Goal: Task Accomplishment & Management: Use online tool/utility

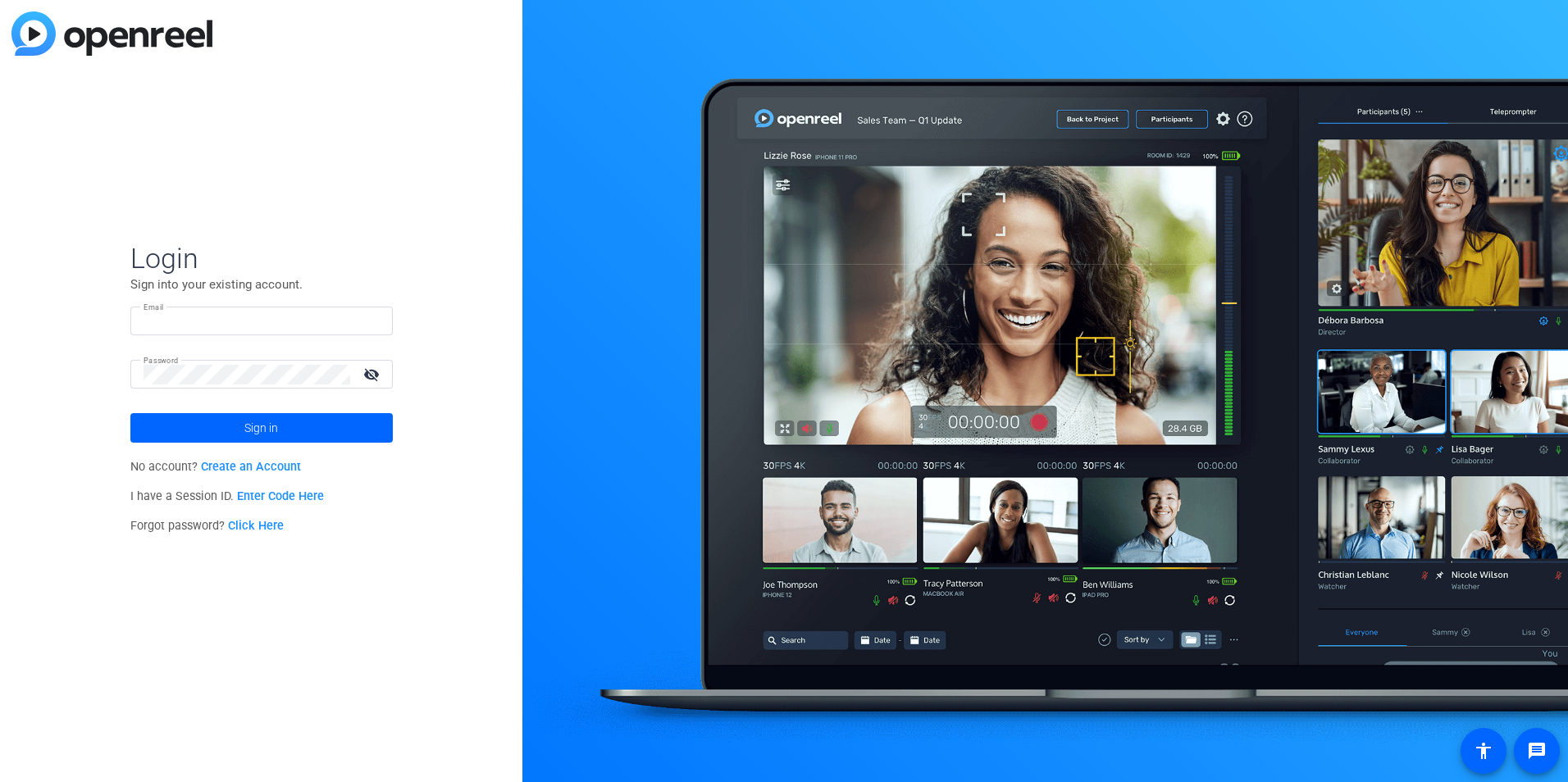
type input "[EMAIL_ADDRESS][PERSON_NAME][DOMAIN_NAME]"
click at [377, 371] on mat-icon "visibility_off" at bounding box center [373, 374] width 39 height 24
click at [304, 418] on span at bounding box center [261, 428] width 262 height 39
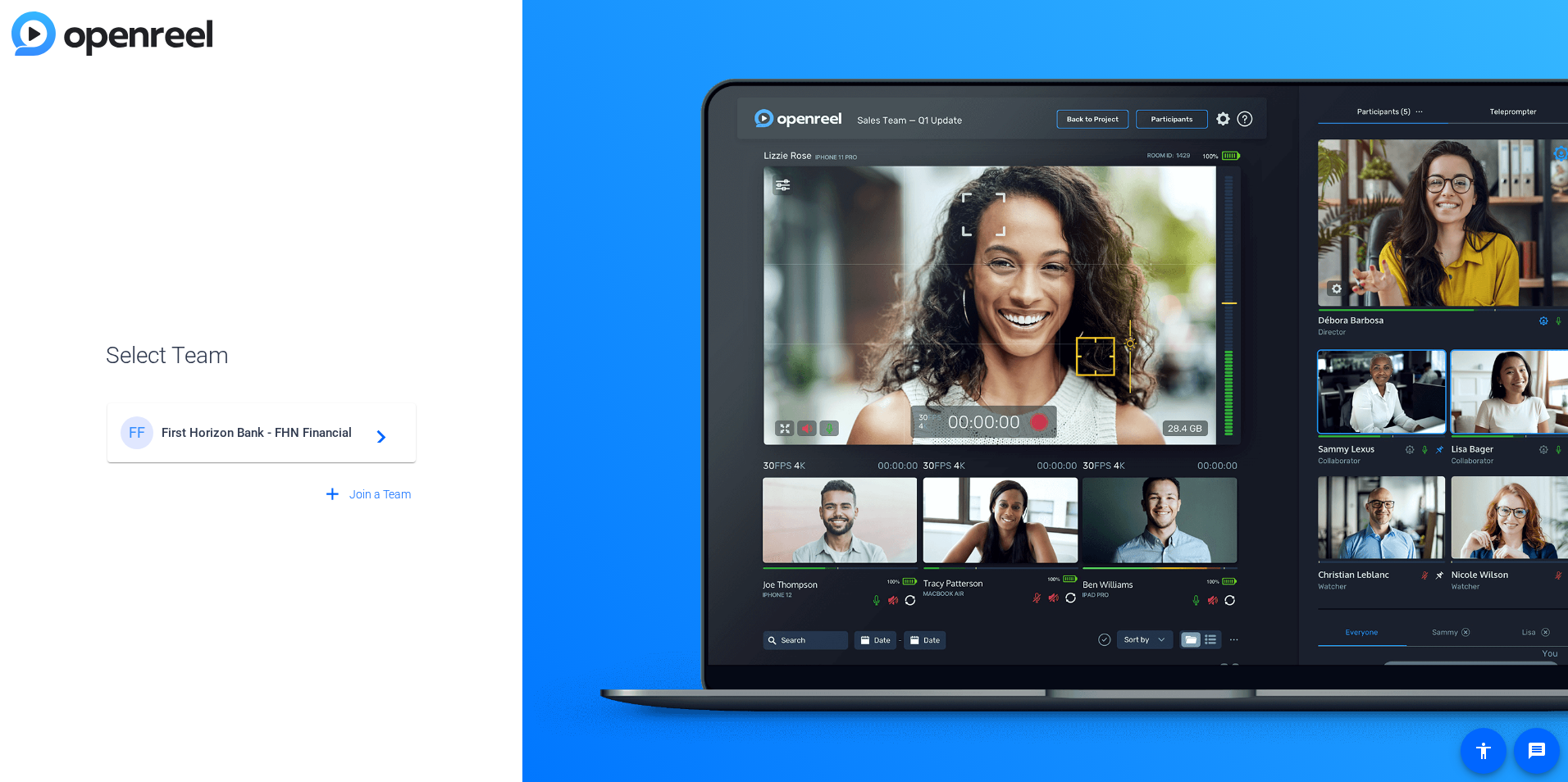
click at [376, 439] on mat-icon "navigate_next" at bounding box center [377, 433] width 20 height 20
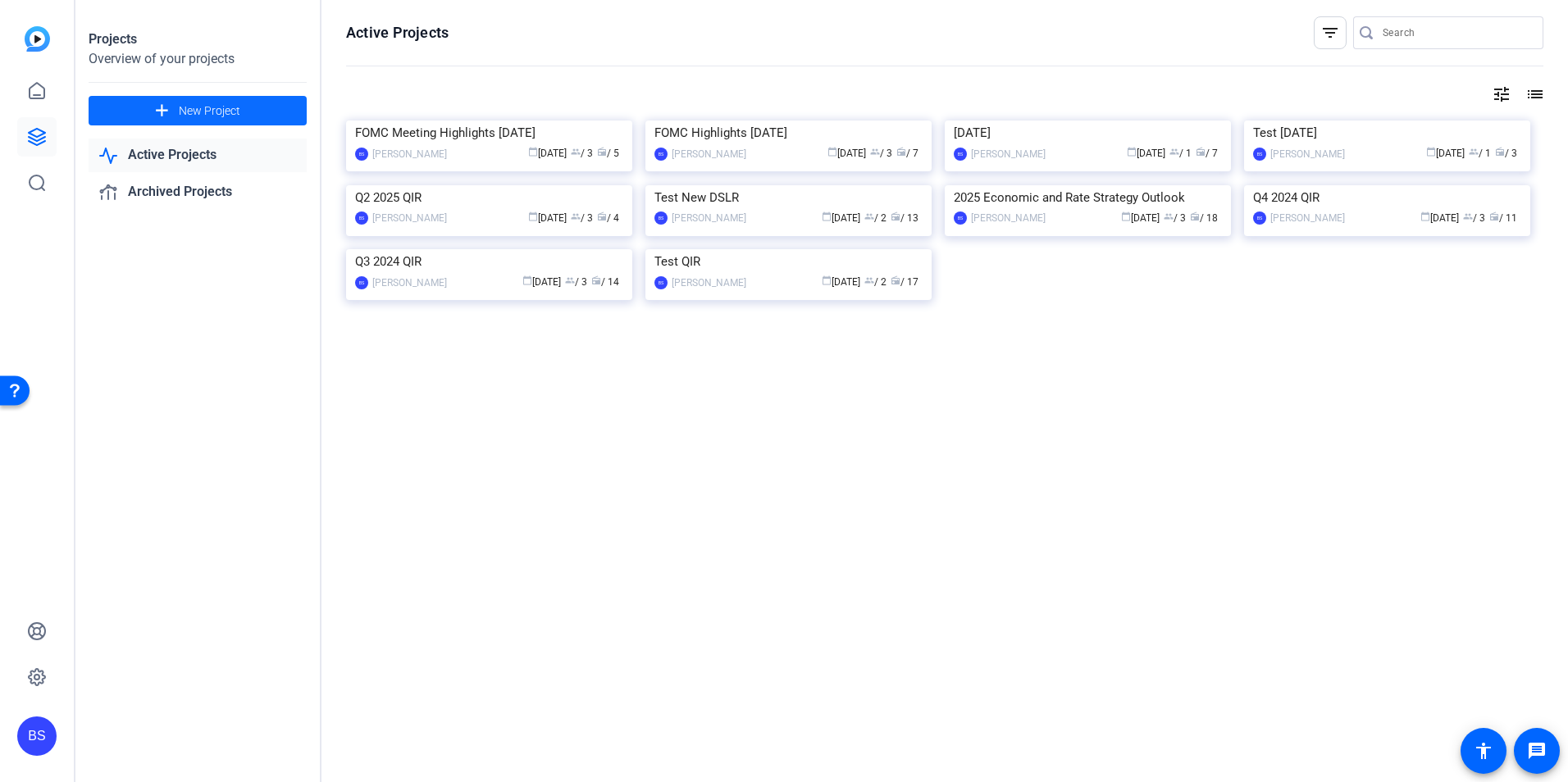
click at [216, 111] on span "New Project" at bounding box center [210, 111] width 62 height 17
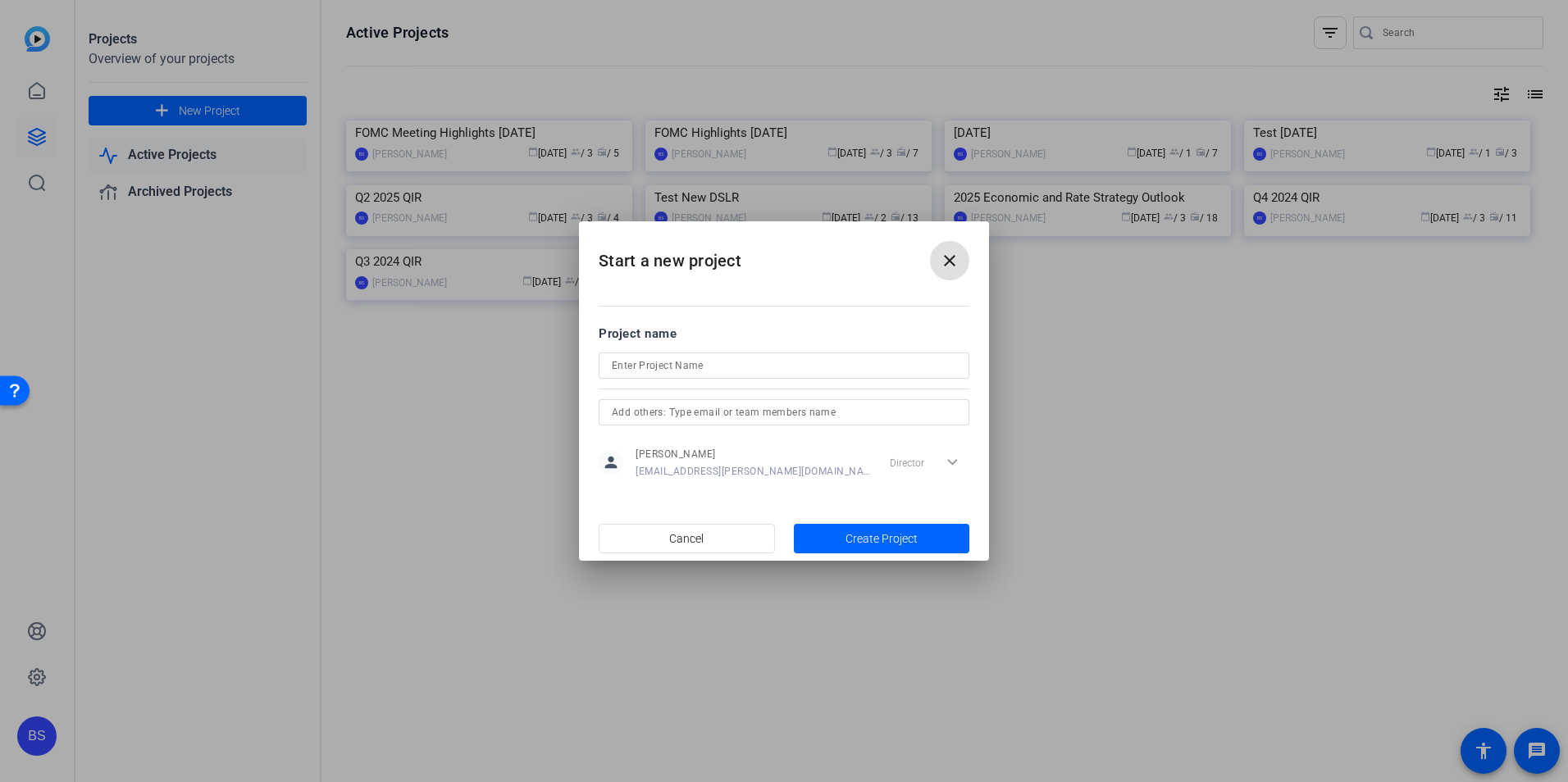
click at [707, 363] on input at bounding box center [784, 366] width 345 height 20
type input "3Q QIR"
click at [952, 461] on div "Director expand_more" at bounding box center [925, 462] width 86 height 29
click at [840, 415] on input "text" at bounding box center [784, 413] width 345 height 20
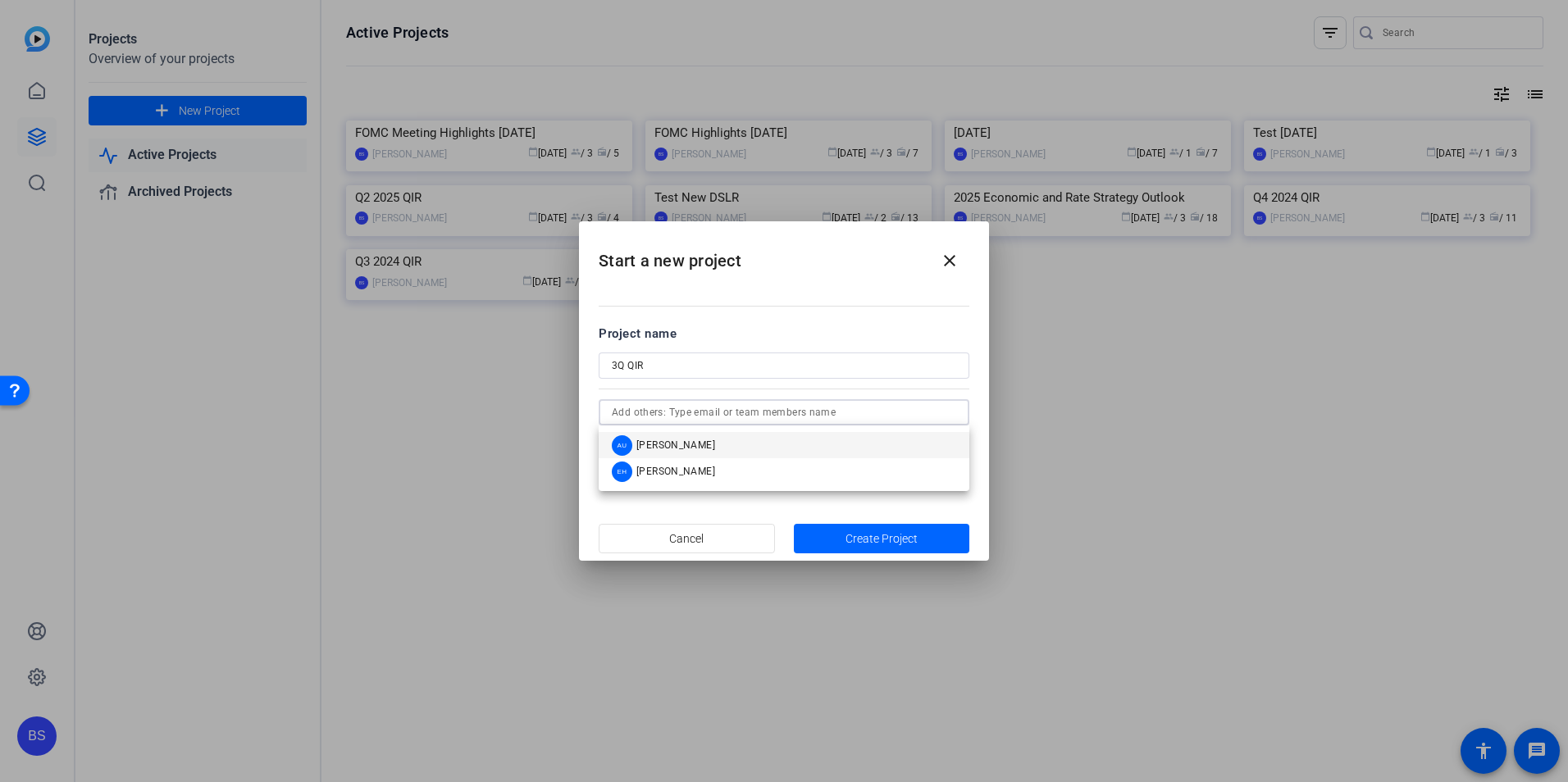
click at [808, 443] on mat-option "AU [PERSON_NAME]" at bounding box center [783, 445] width 370 height 27
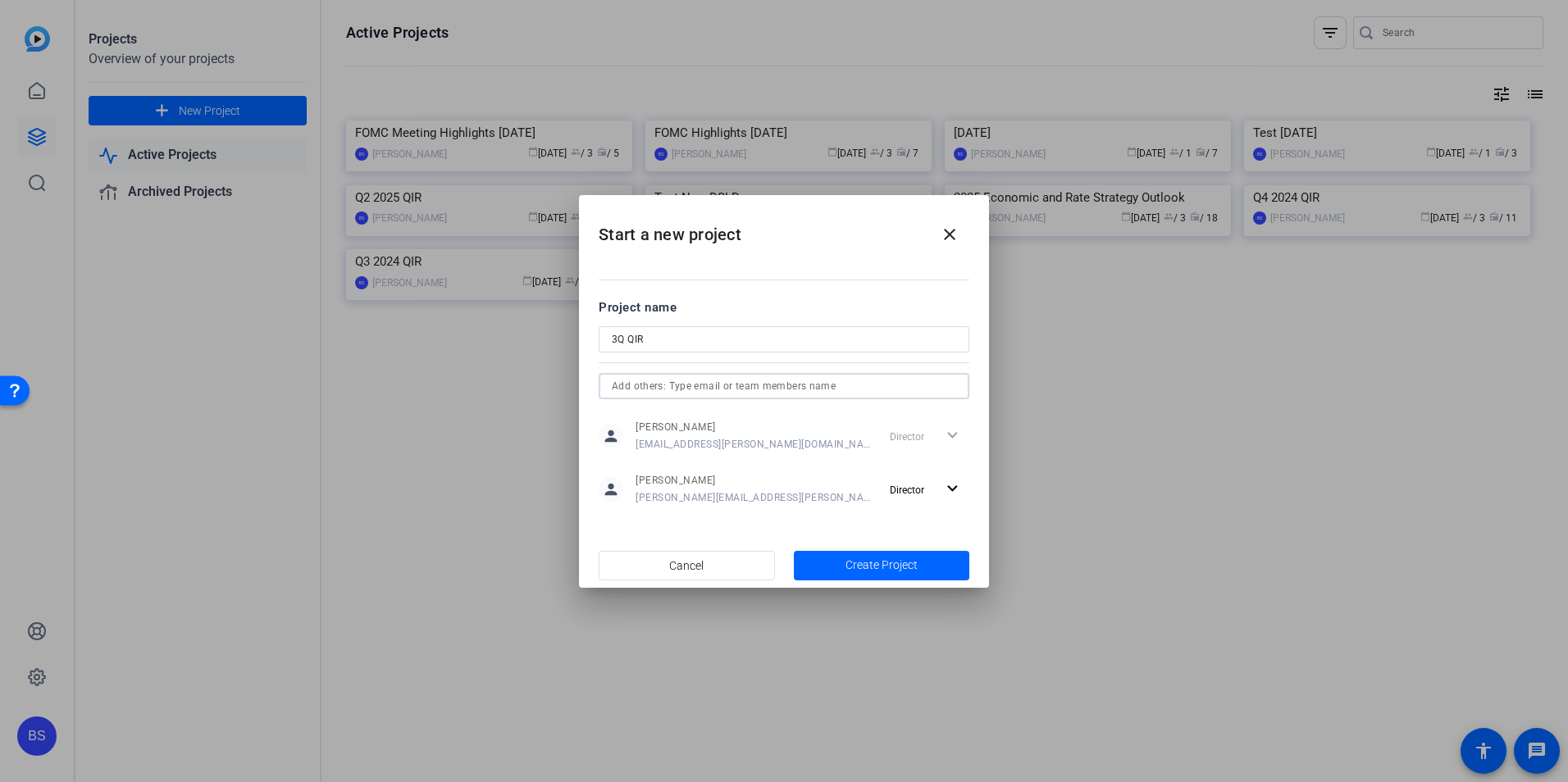
click at [780, 383] on input "text" at bounding box center [784, 386] width 345 height 20
click at [763, 411] on mat-option "EH [PERSON_NAME]" at bounding box center [783, 419] width 370 height 27
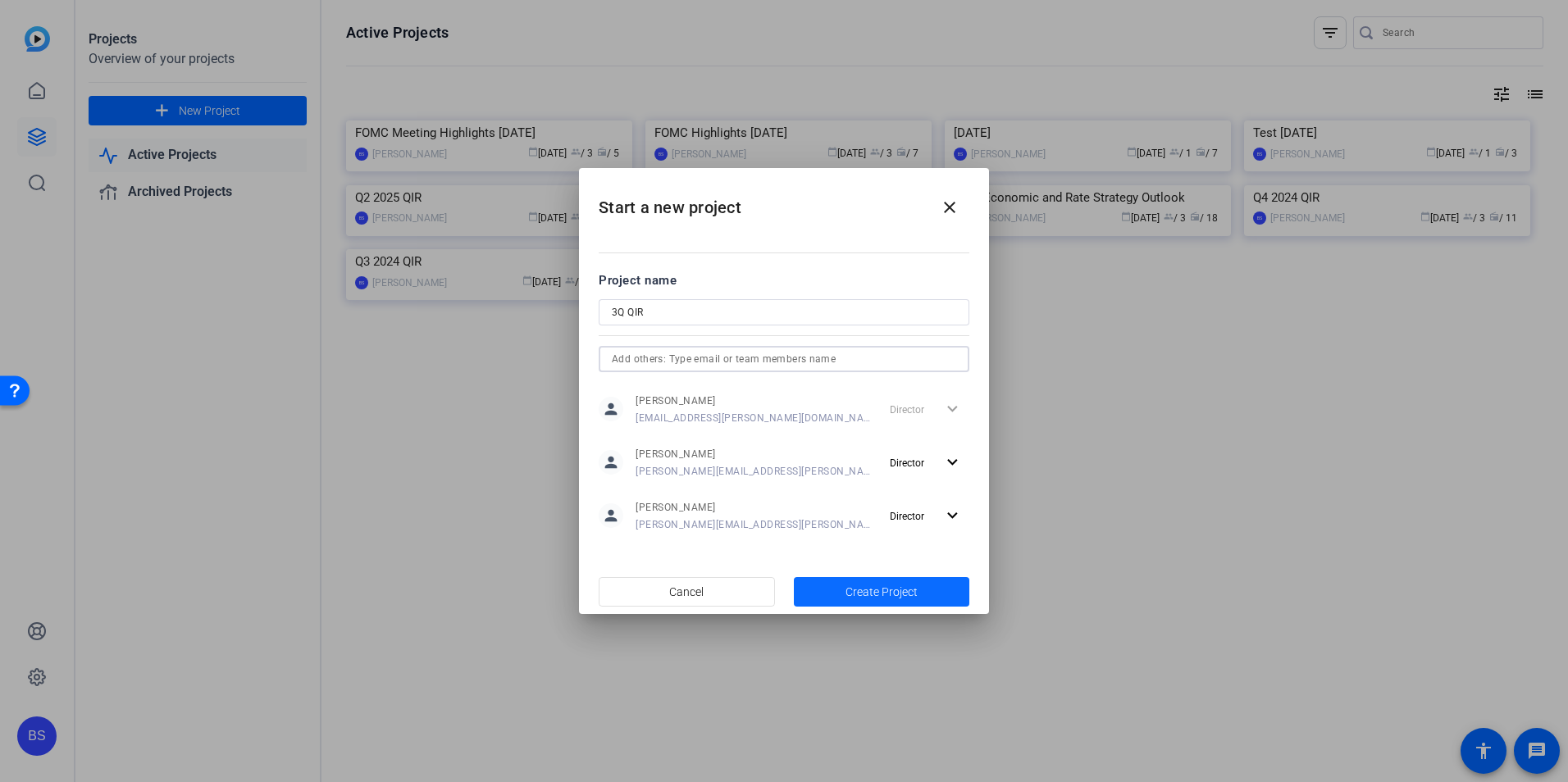
click at [895, 587] on span "Create Project" at bounding box center [881, 592] width 72 height 17
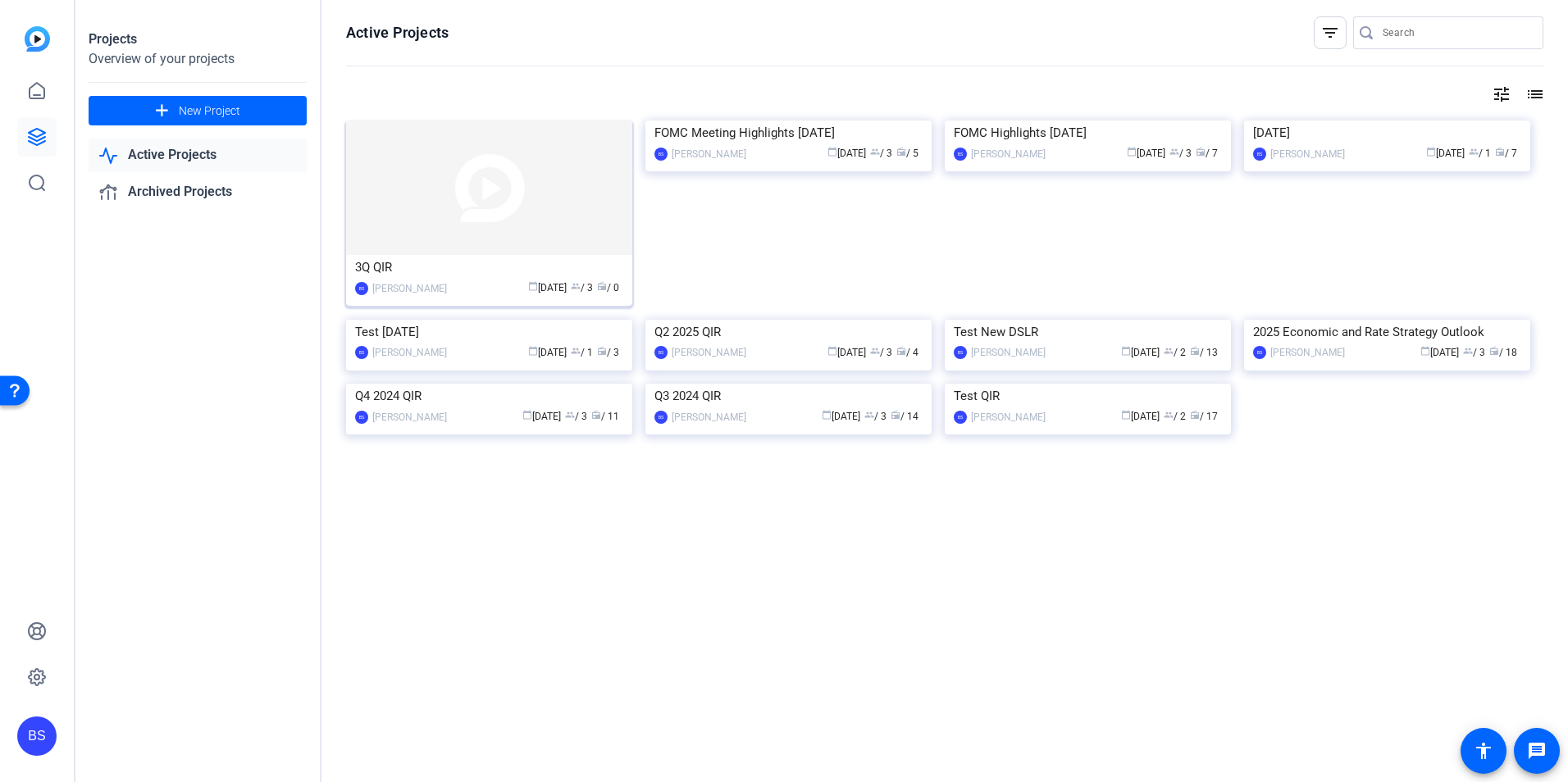
click at [588, 212] on img at bounding box center [489, 188] width 286 height 135
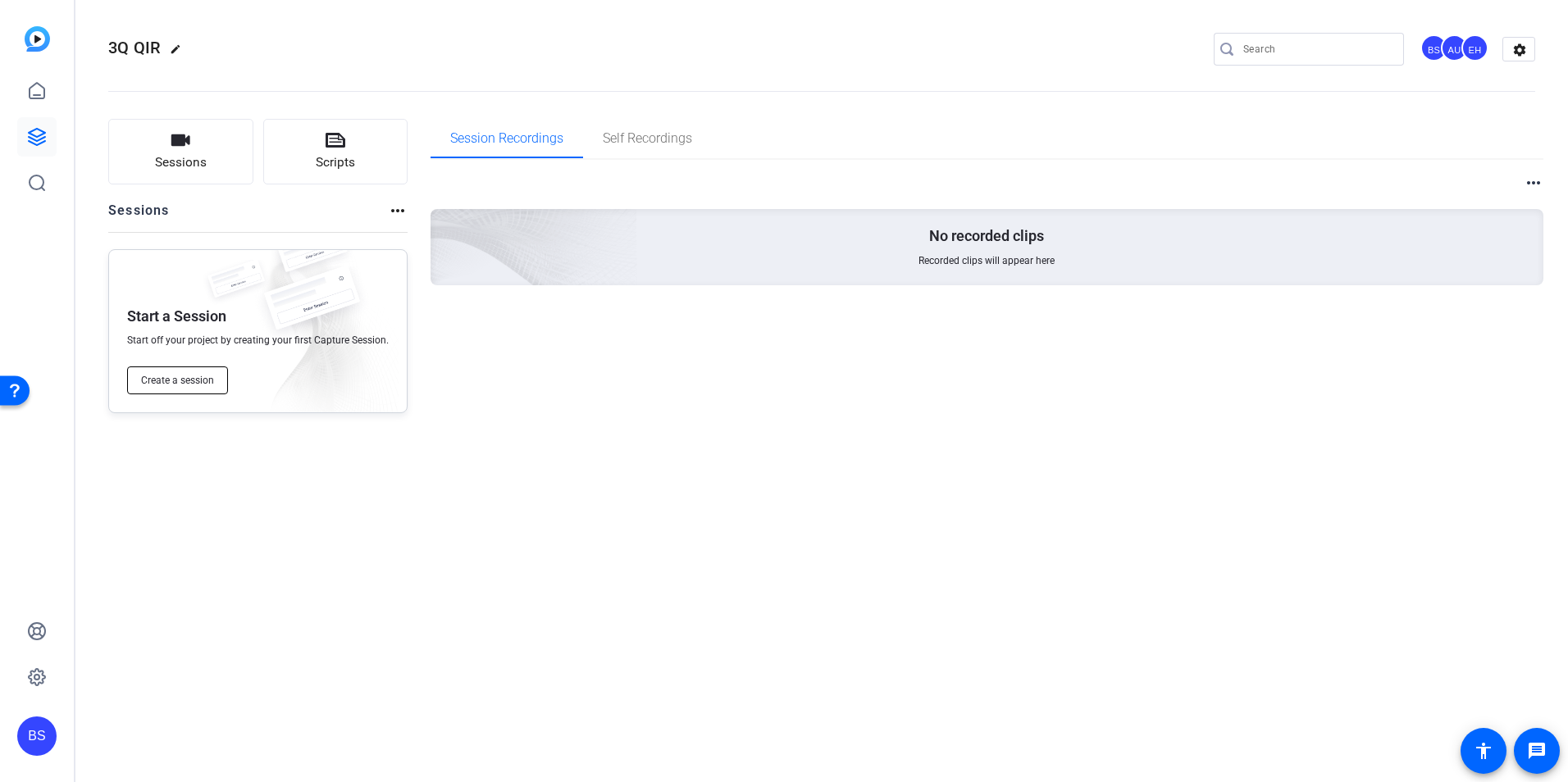
click at [176, 376] on span "Create a session" at bounding box center [178, 380] width 73 height 13
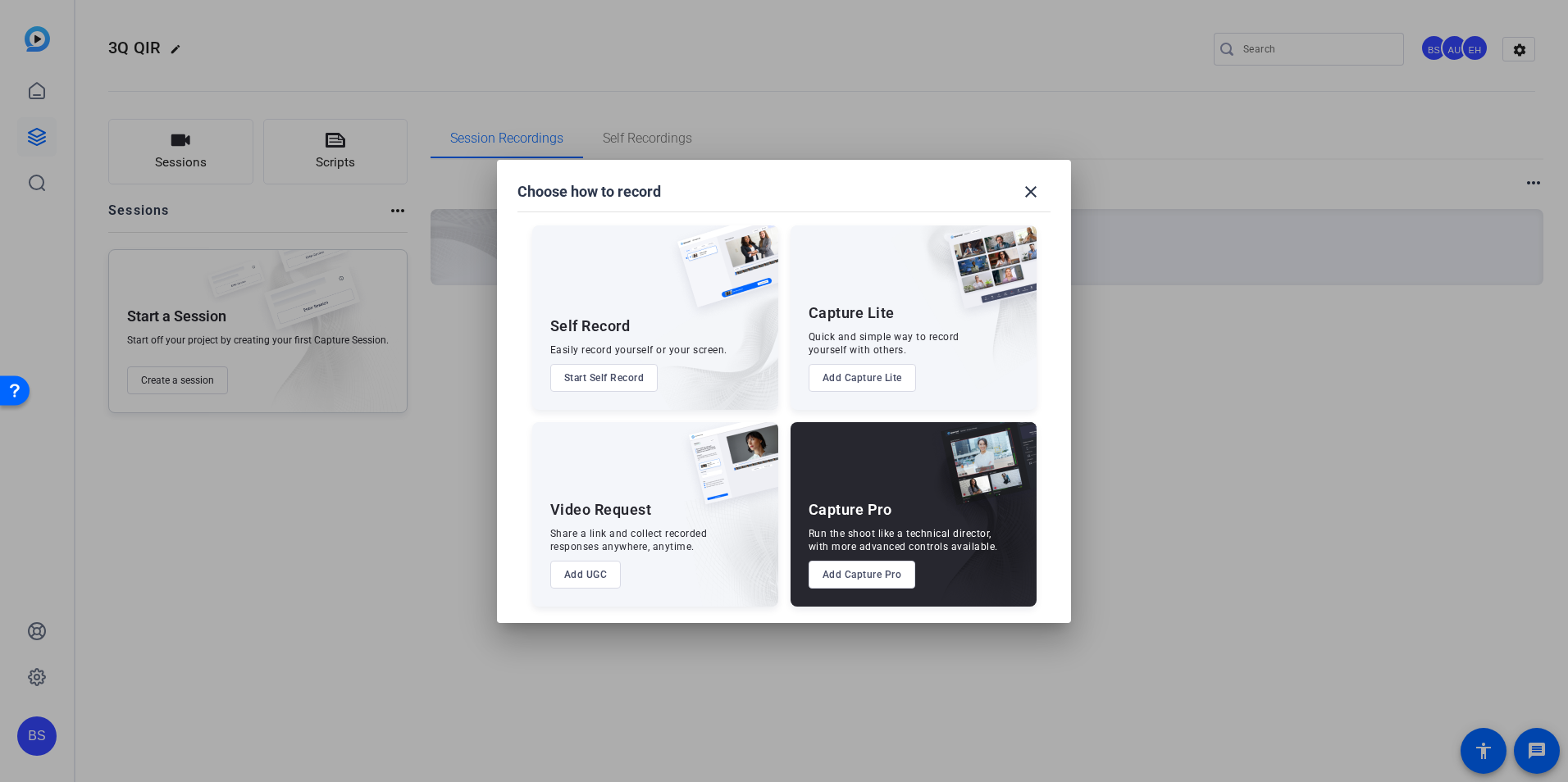
click at [845, 582] on button "Add Capture Pro" at bounding box center [862, 575] width 107 height 28
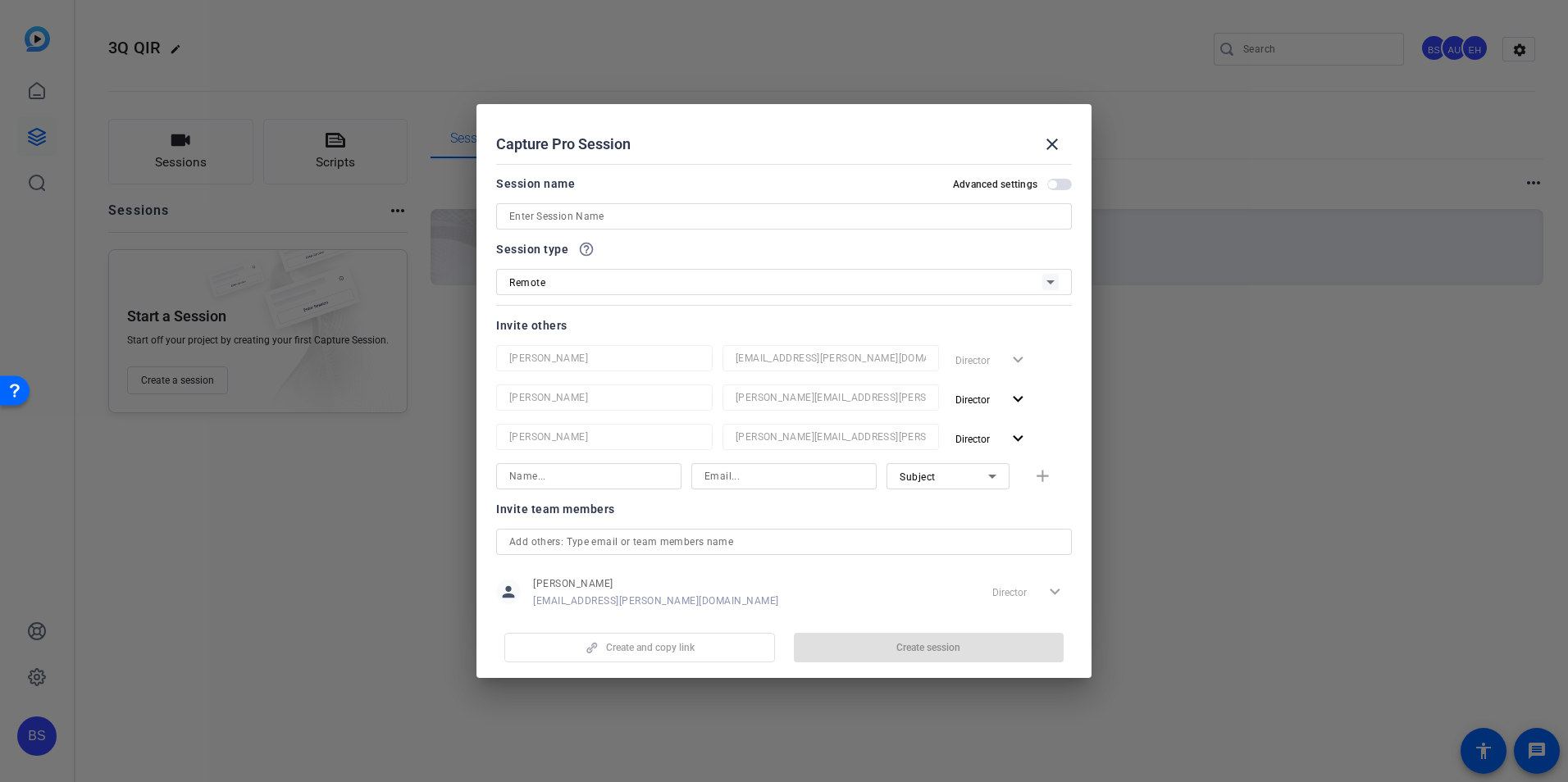
click at [605, 210] on input at bounding box center [784, 216] width 549 height 20
type input "3Q QIR"
click at [912, 646] on span "Create session" at bounding box center [928, 648] width 64 height 13
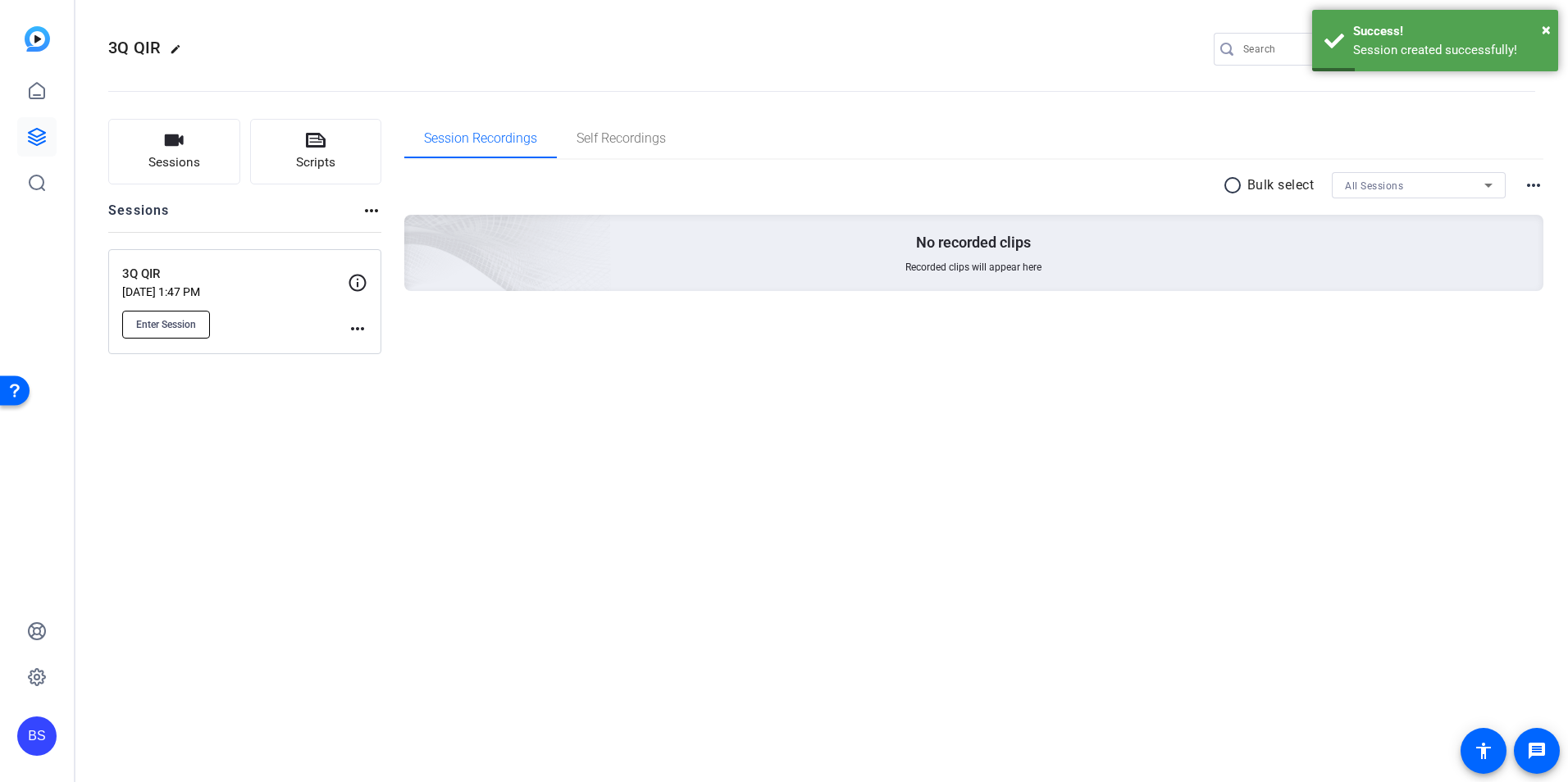
click at [168, 325] on span "Enter Session" at bounding box center [166, 324] width 60 height 13
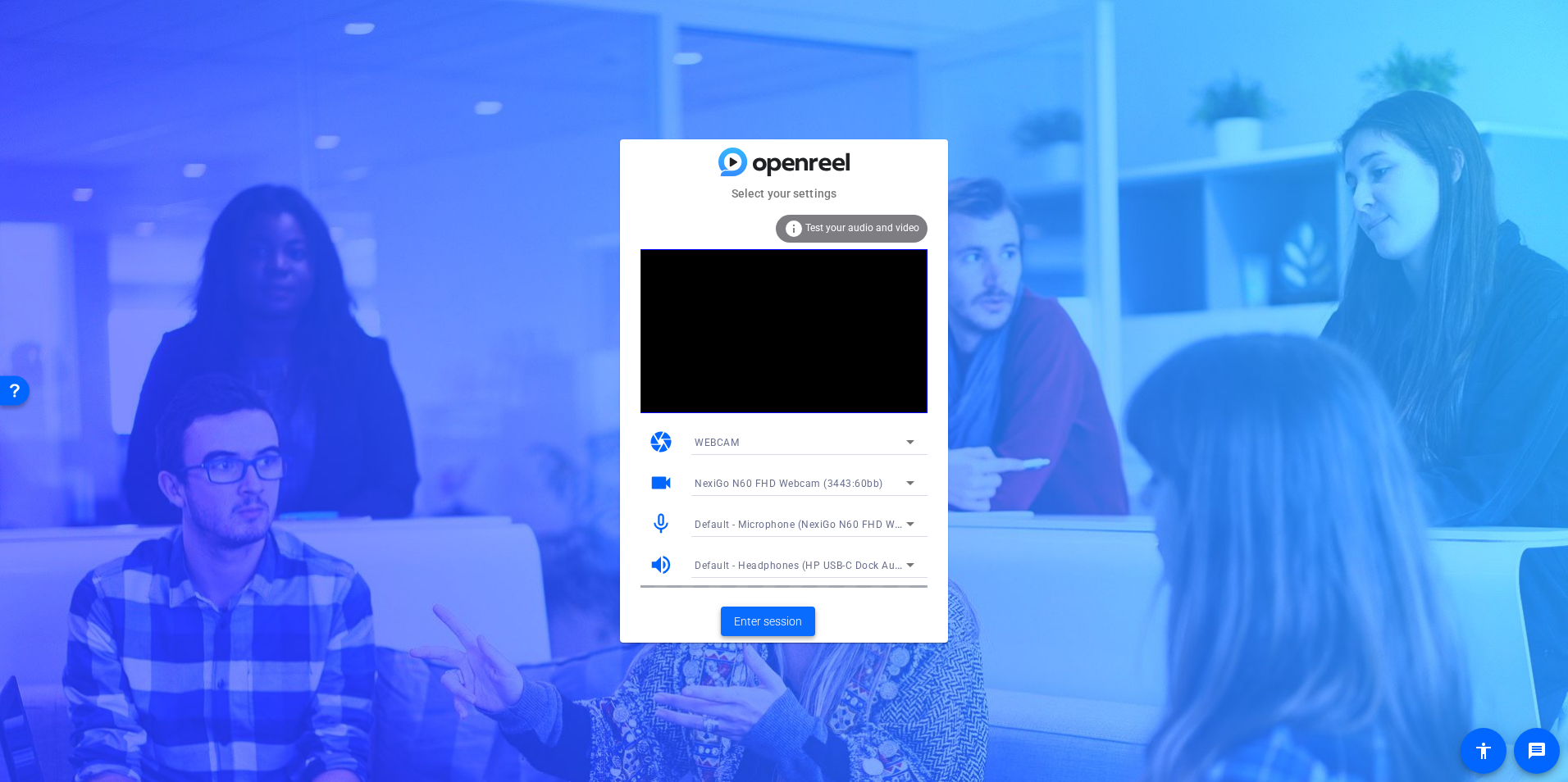
click at [772, 620] on span "Enter session" at bounding box center [768, 621] width 68 height 17
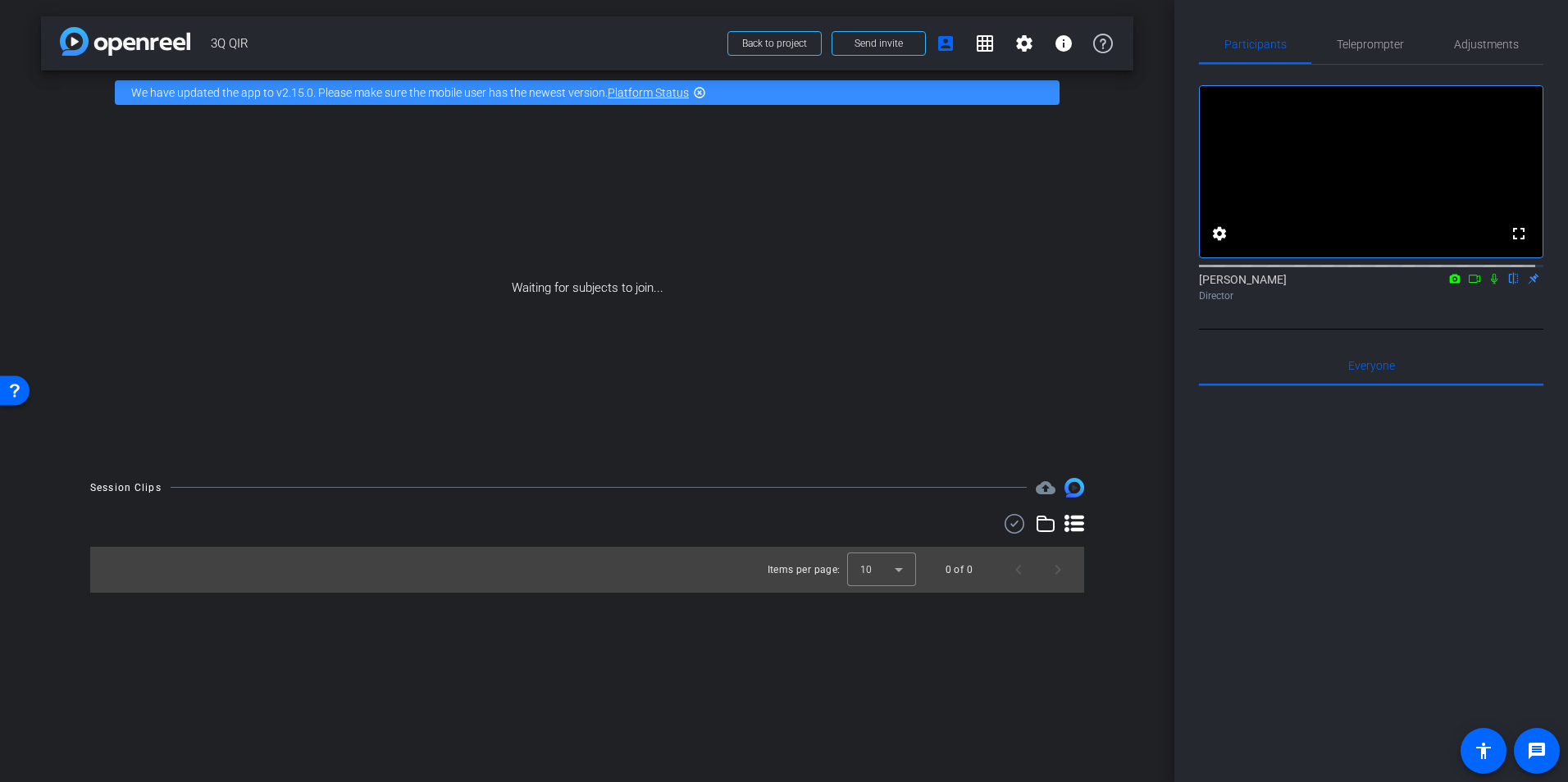
click at [1488, 285] on icon at bounding box center [1495, 279] width 13 height 12
click at [1468, 285] on icon at bounding box center [1475, 279] width 13 height 12
click at [1490, 283] on icon at bounding box center [1494, 278] width 9 height 9
click at [1489, 285] on icon at bounding box center [1495, 279] width 13 height 12
click at [1491, 285] on icon at bounding box center [1495, 279] width 7 height 11
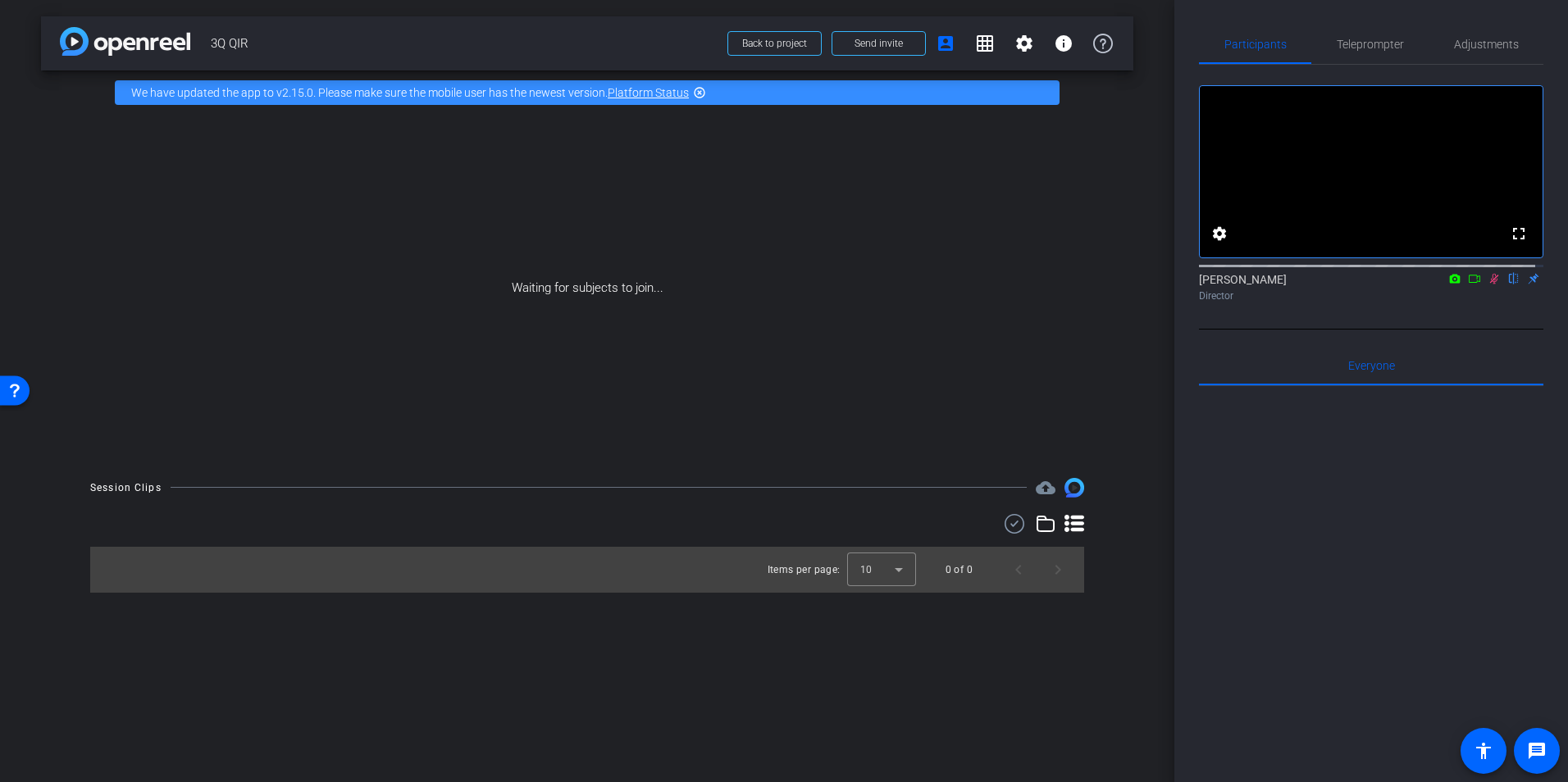
click at [1468, 285] on icon at bounding box center [1475, 279] width 13 height 12
click at [1488, 42] on span "Adjustments" at bounding box center [1486, 44] width 65 height 12
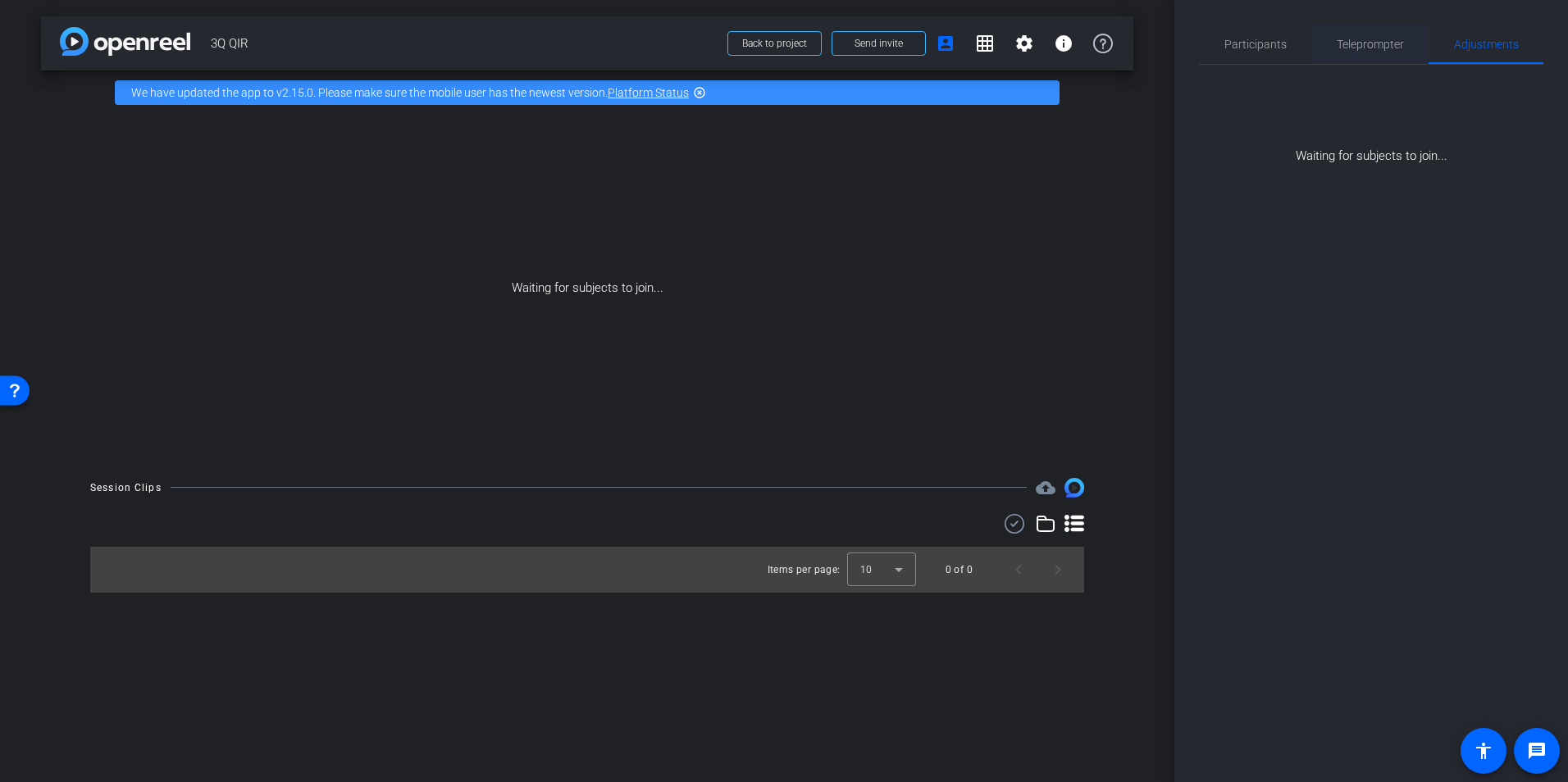
click at [1377, 47] on span "Teleprompter" at bounding box center [1370, 44] width 67 height 12
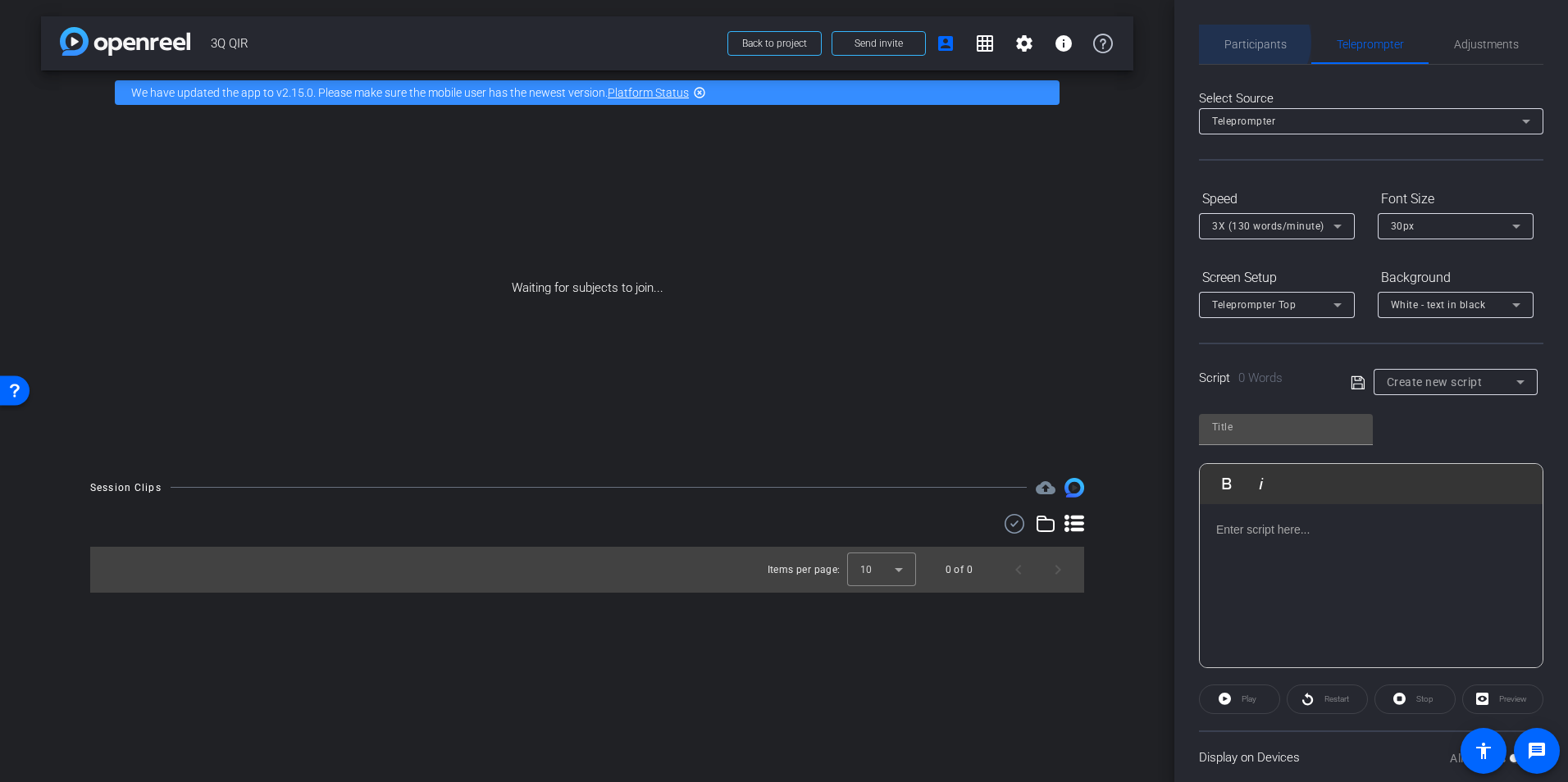
click at [1248, 42] on span "Participants" at bounding box center [1255, 44] width 62 height 12
